Goal: Find specific page/section: Find specific page/section

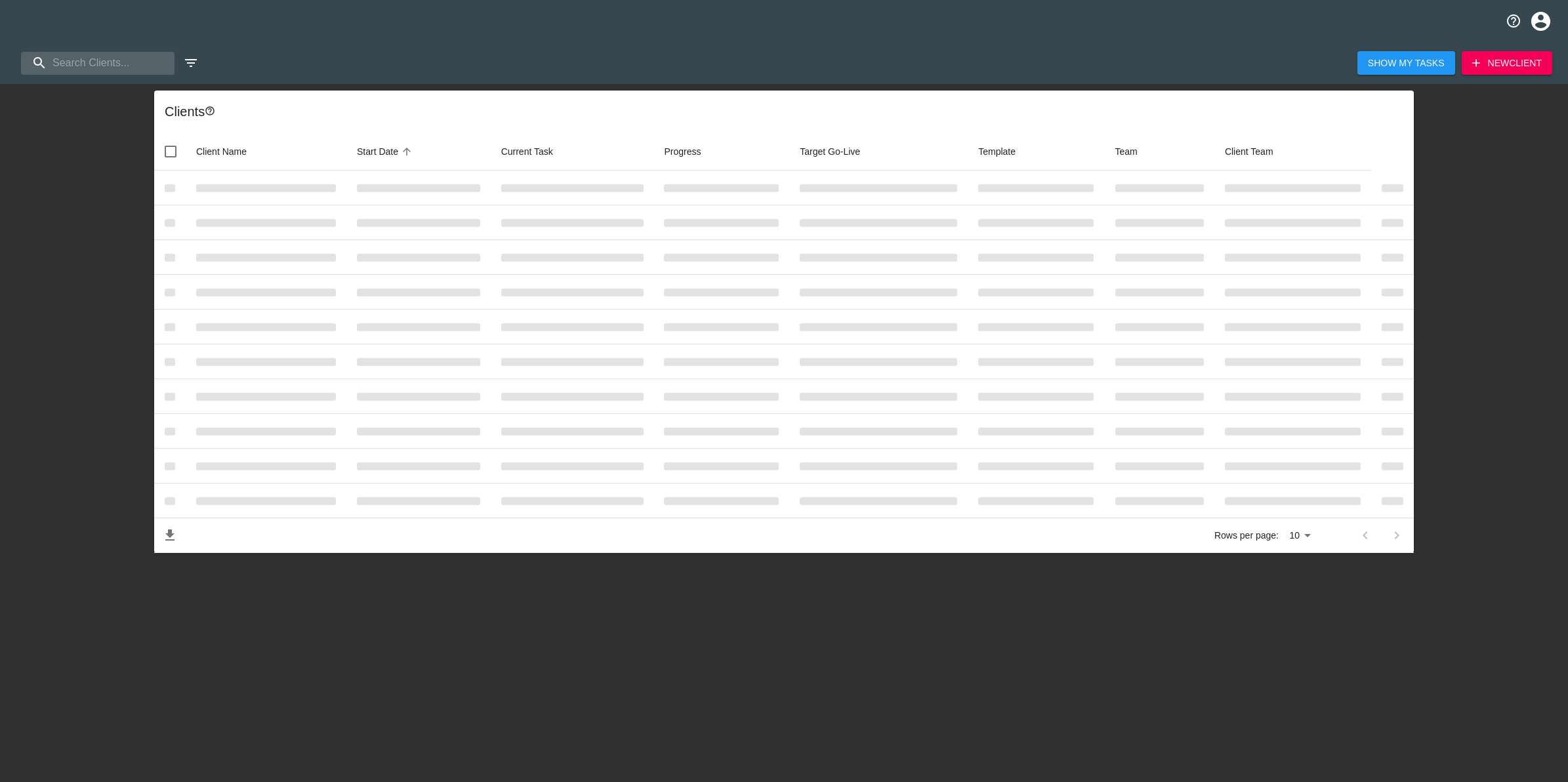
select select "10"
click at [99, 63] on input "search" at bounding box center [92, 63] width 142 height 23
type input "waconia"
click at [80, 238] on div "waconia Show My Tasks New Client Client s Client Name Start Date sorted ascendi…" at bounding box center [784, 318] width 1568 height 469
